Goal: Find specific page/section: Find specific page/section

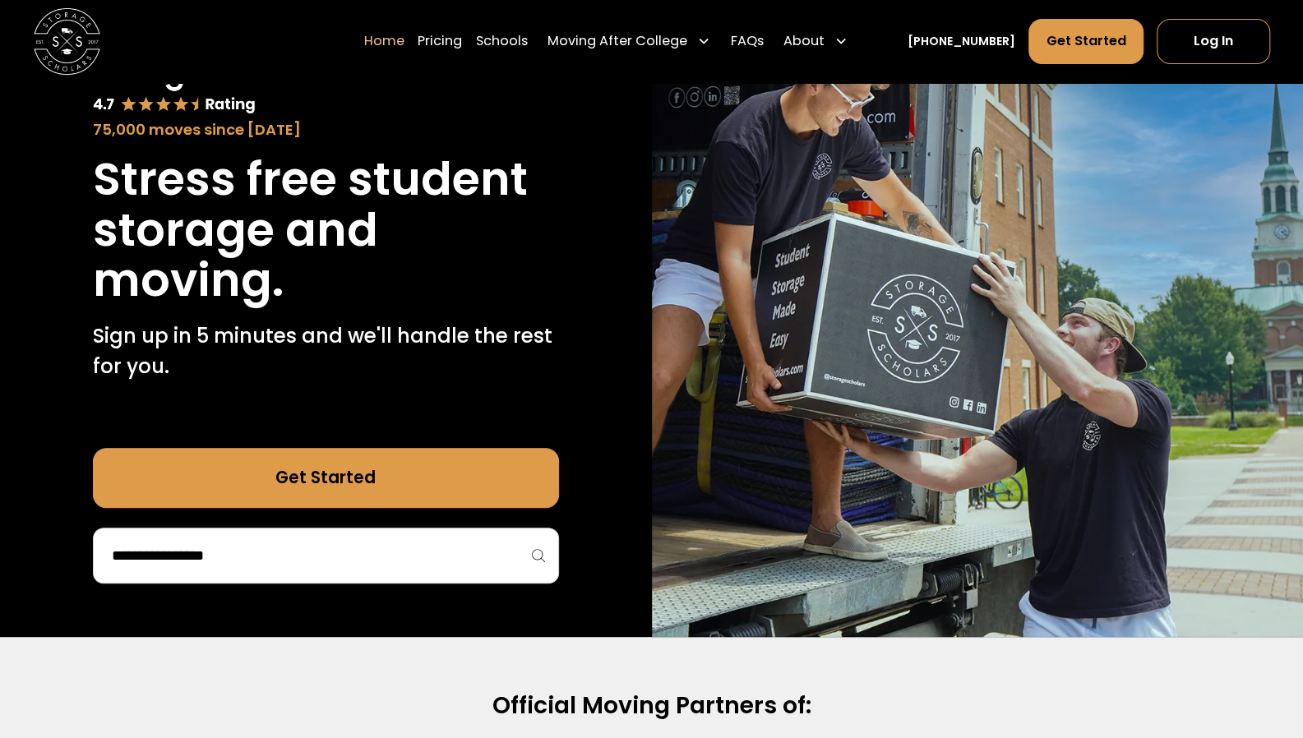
scroll to position [100, 0]
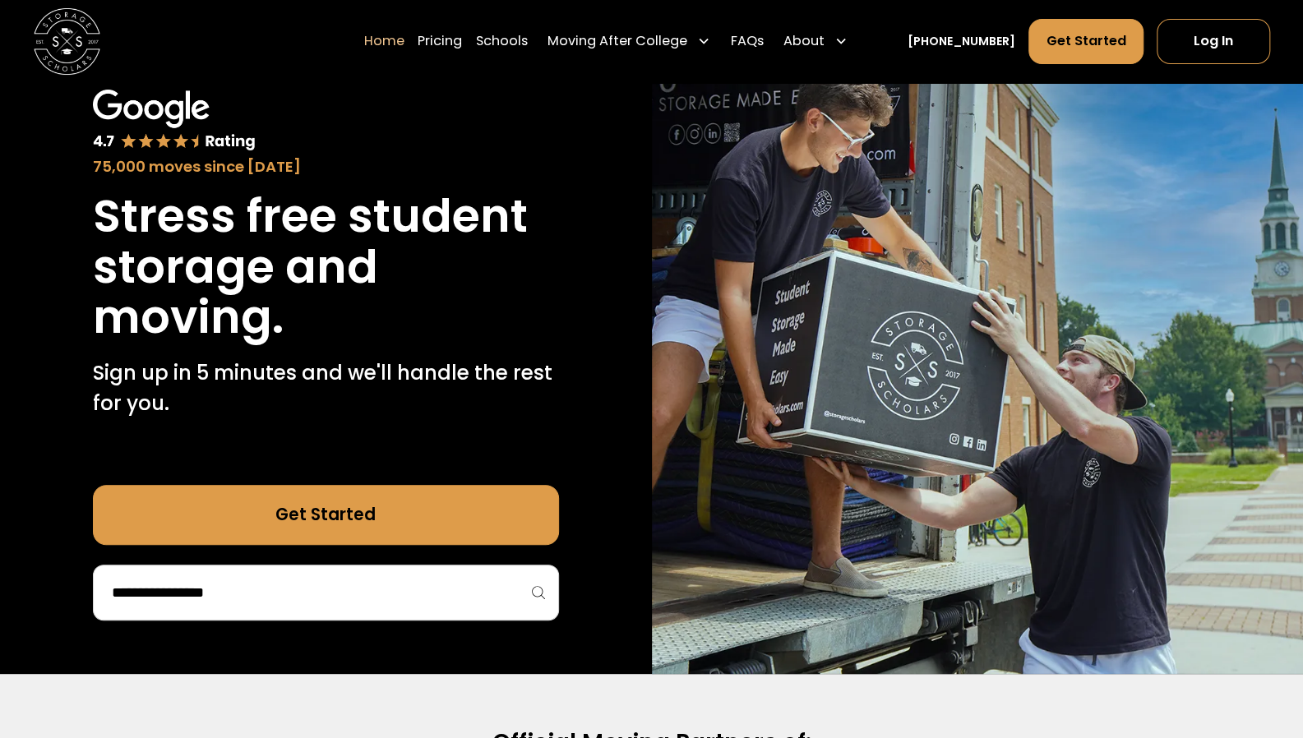
click at [252, 593] on input "search" at bounding box center [326, 593] width 432 height 28
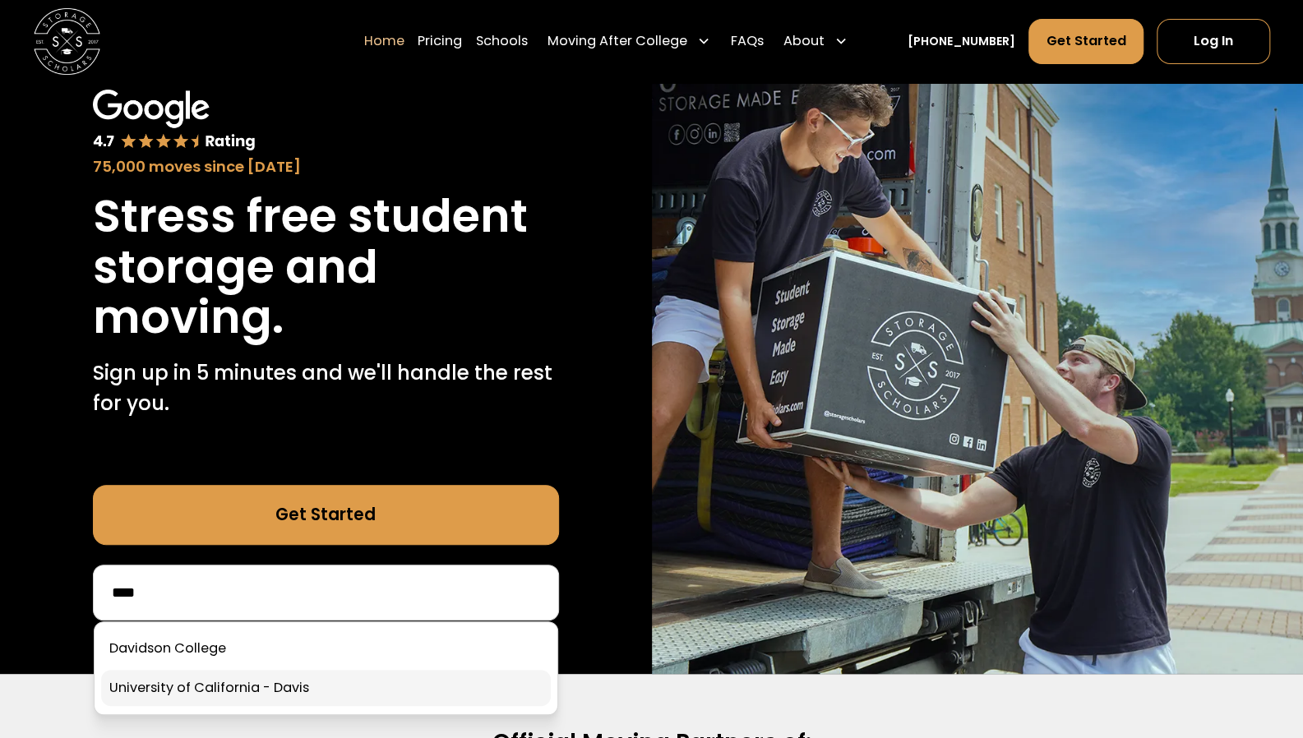
type input "****"
click at [255, 685] on link at bounding box center [326, 688] width 450 height 36
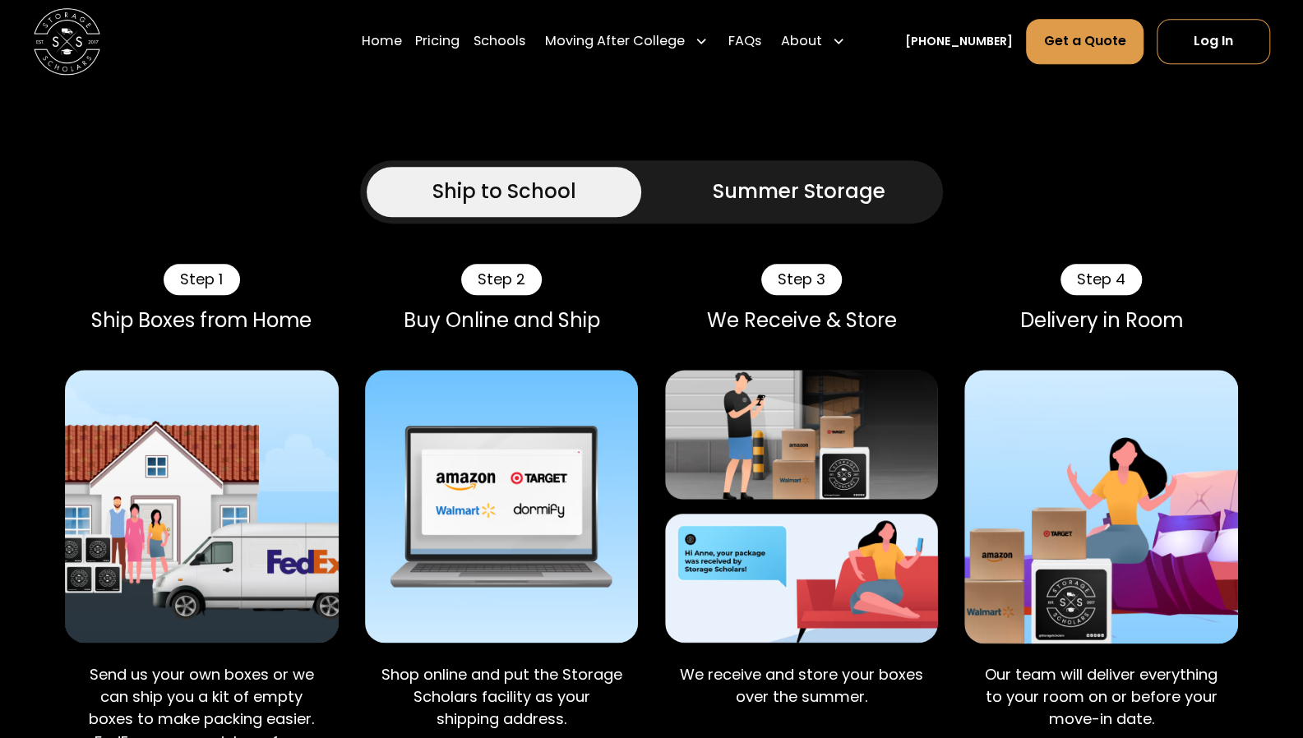
scroll to position [965, 0]
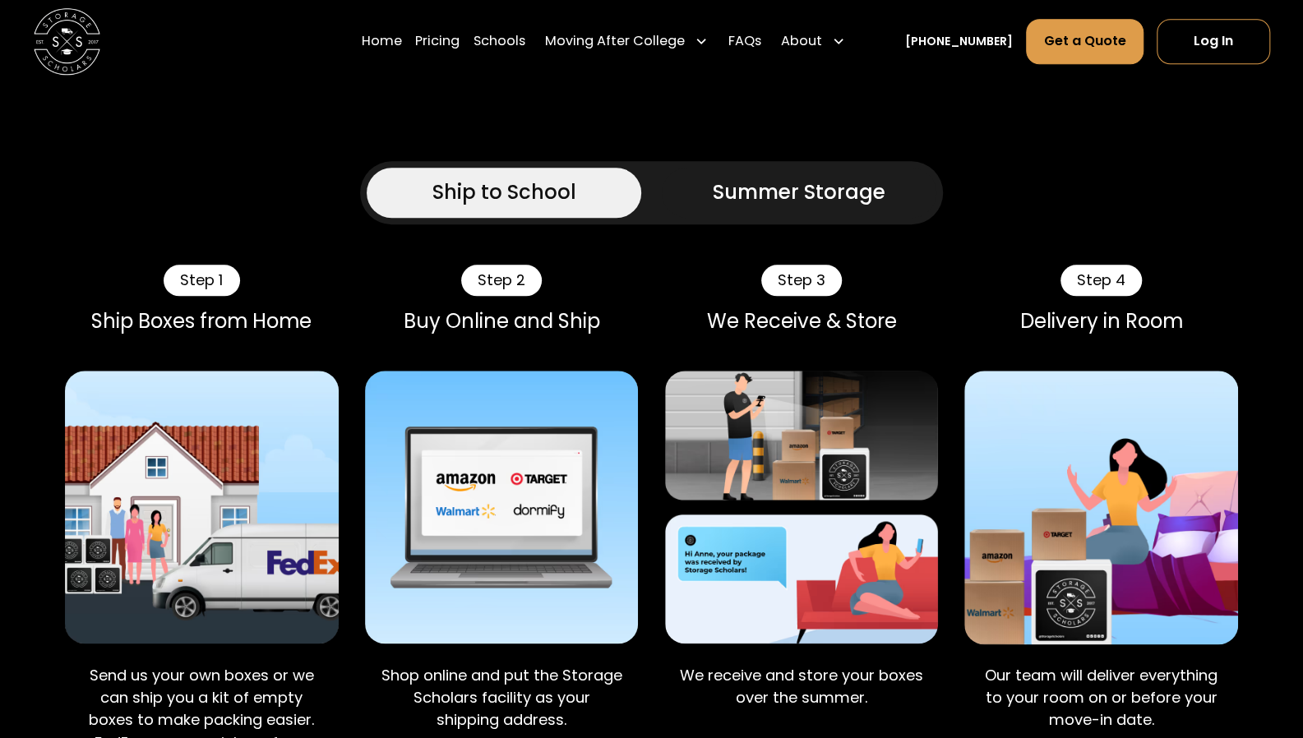
click at [234, 265] on div "Step 1" at bounding box center [202, 280] width 76 height 31
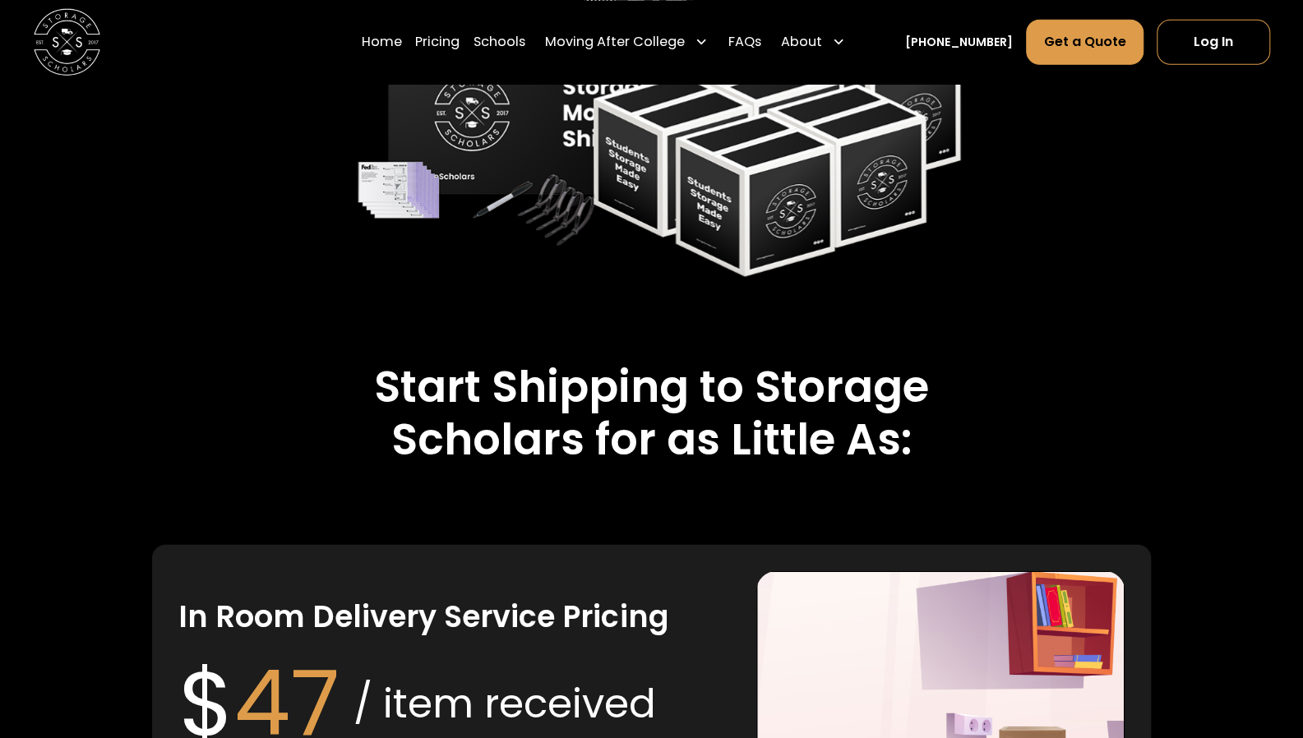
scroll to position [2678, 0]
